Goal: Transaction & Acquisition: Purchase product/service

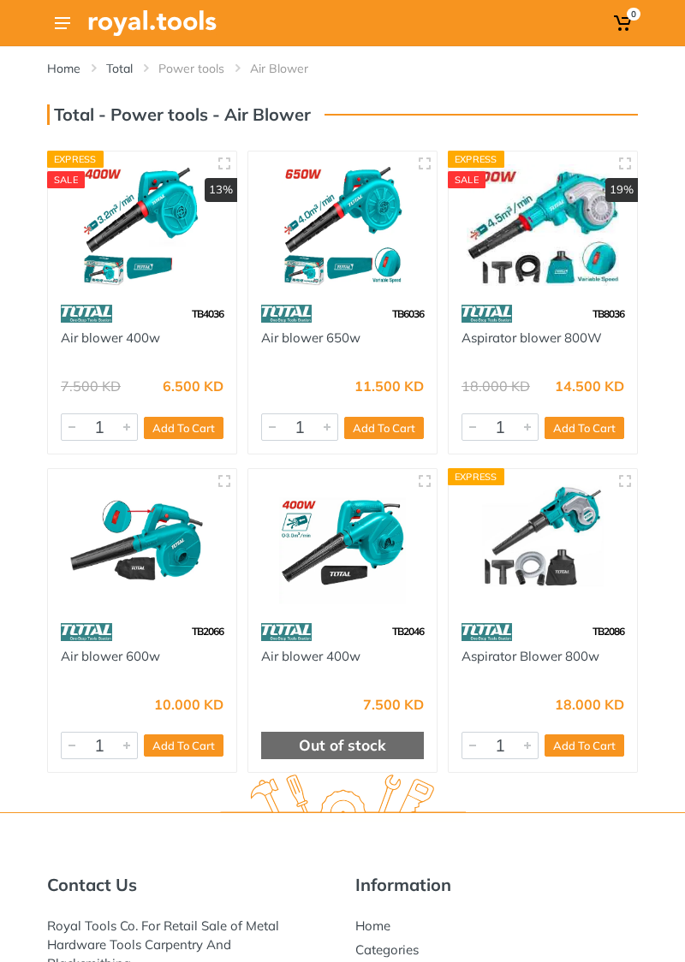
click at [595, 250] on img at bounding box center [542, 225] width 163 height 122
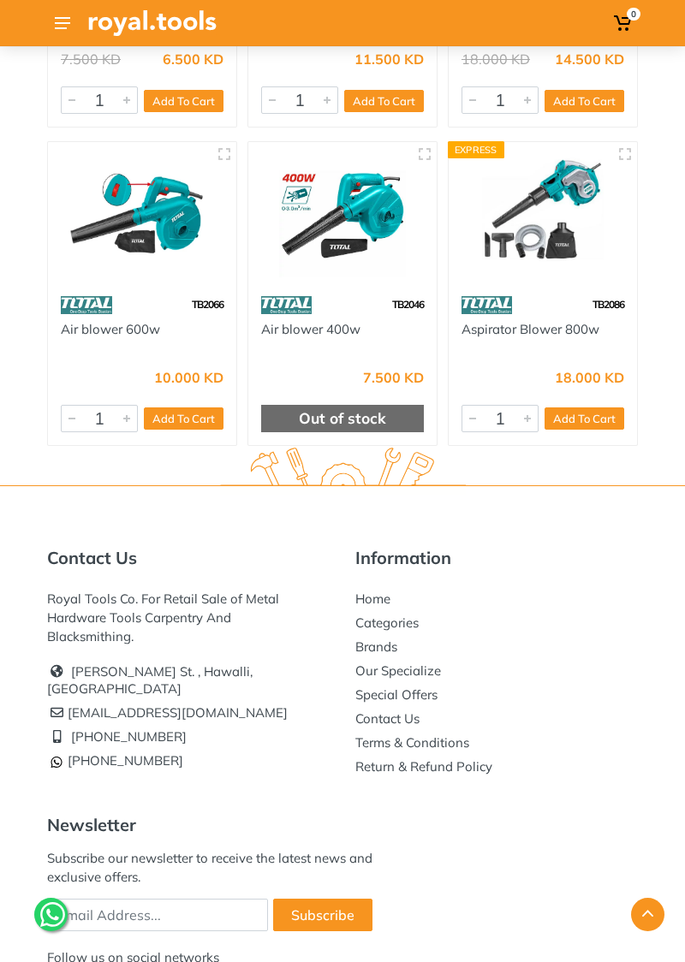
scroll to position [328, 0]
